Goal: Information Seeking & Learning: Learn about a topic

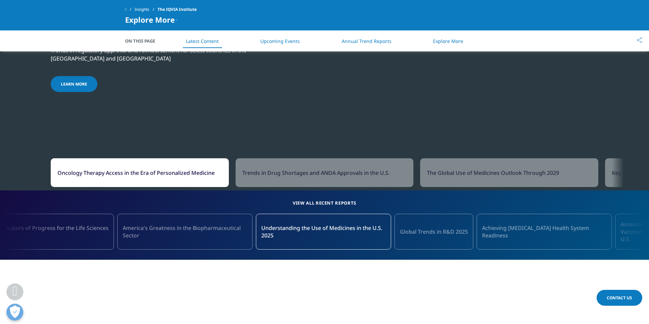
scroll to position [593, 0]
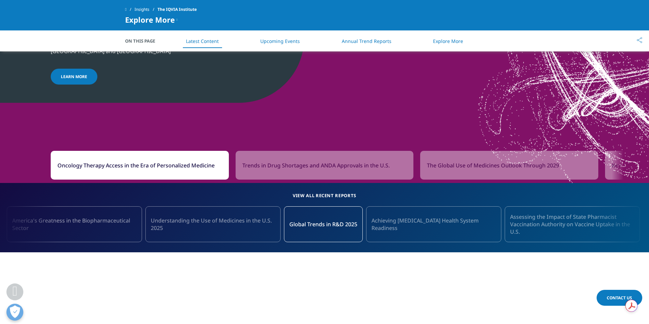
click at [373, 42] on link "Annual Trend Reports" at bounding box center [366, 41] width 50 height 6
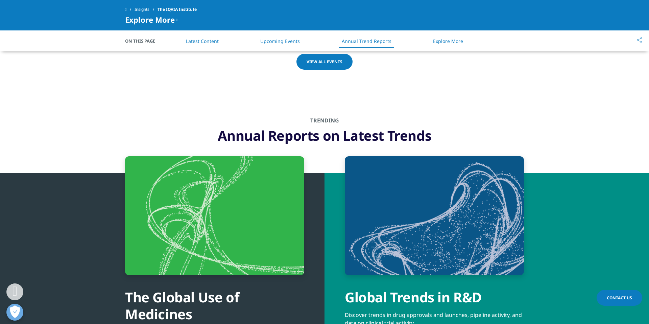
scroll to position [2077, 0]
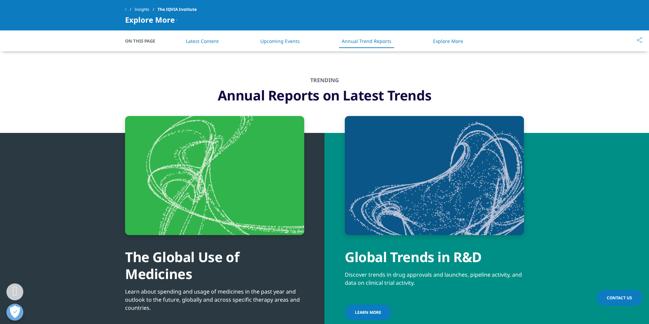
click at [198, 40] on link "Latest Content" at bounding box center [202, 41] width 33 height 6
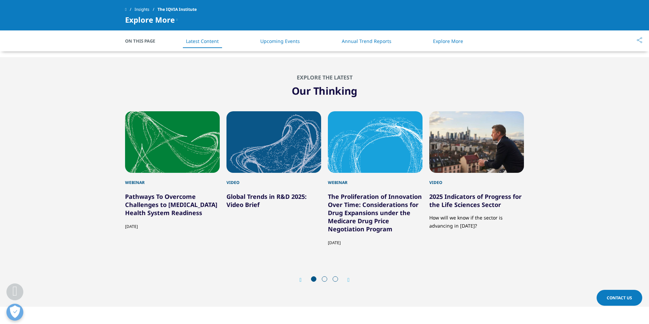
scroll to position [1719, 0]
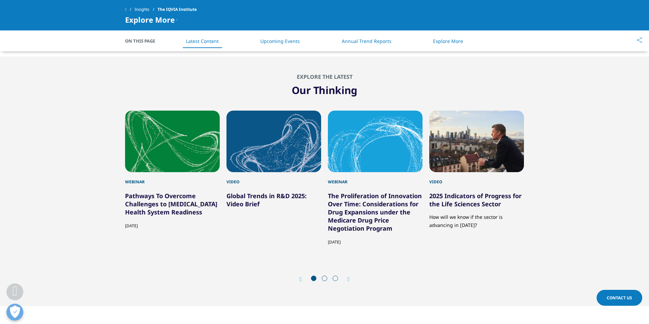
click at [334, 172] on div "Webinar" at bounding box center [375, 178] width 95 height 13
click at [341, 192] on link "The Proliferation of Innovation Over Time: Considerations for Drug Expansions u…" at bounding box center [375, 212] width 94 height 41
click at [342, 192] on link "The Proliferation of Innovation Over Time: Considerations for Drug Expansions u…" at bounding box center [375, 212] width 94 height 41
click at [357, 119] on div "3 / 9" at bounding box center [375, 140] width 95 height 61
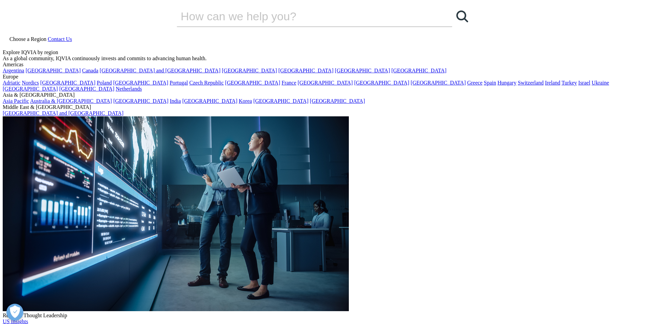
click at [8, 42] on icon at bounding box center [5, 45] width 5 height 6
click at [298, 26] on input "Search" at bounding box center [305, 16] width 256 height 20
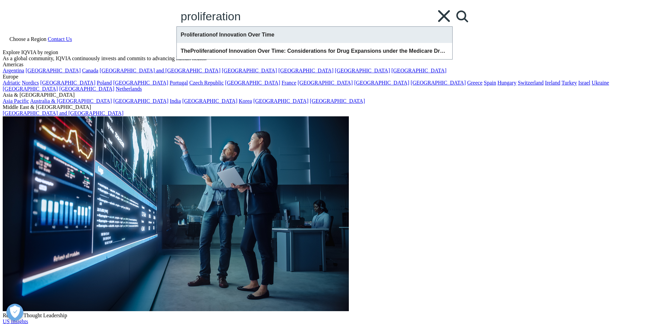
click at [300, 43] on div "Proliferation of Innovation Over Time" at bounding box center [314, 35] width 275 height 16
type input "Proliferation of Innovation Over Time"
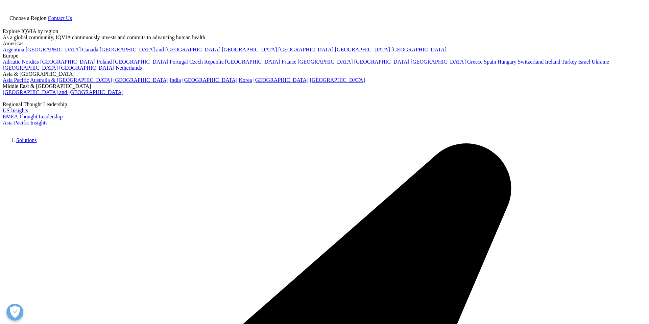
type input "Proliferation of Innovation Over Time"
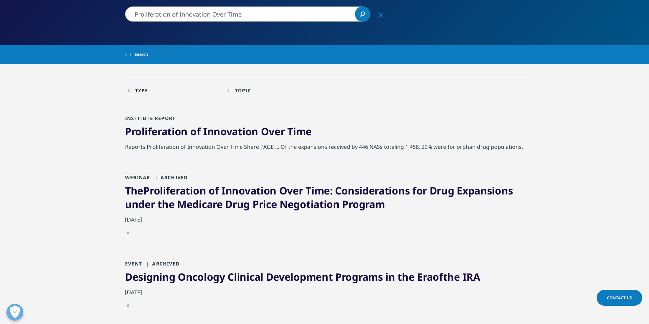
scroll to position [101, 0]
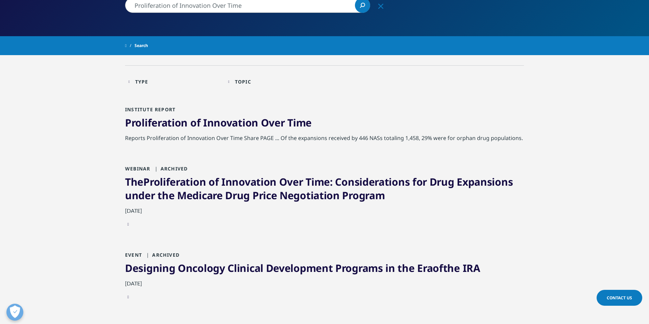
click at [219, 122] on span "Innovation" at bounding box center [230, 123] width 55 height 14
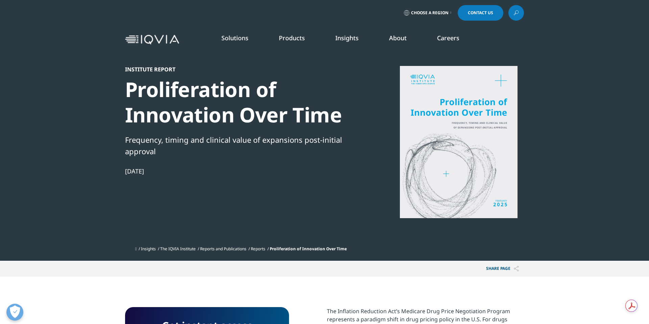
scroll to position [164, 399]
